Goal: Go to known website: Access a specific website the user already knows

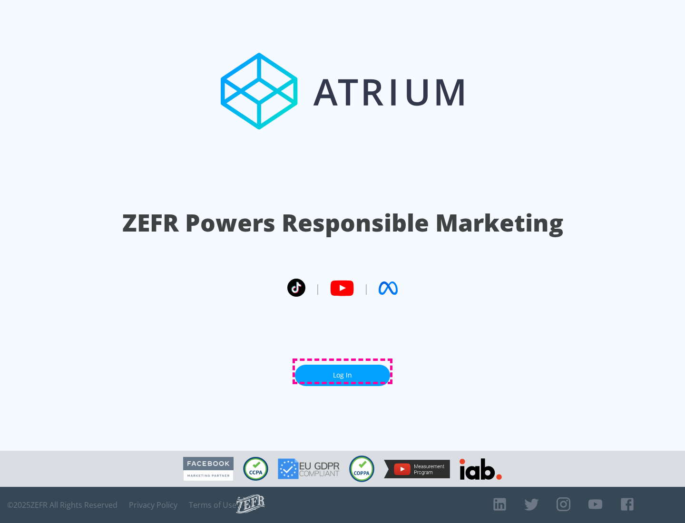
click at [342, 371] on link "Log In" at bounding box center [342, 375] width 95 height 21
